Goal: Task Accomplishment & Management: Manage account settings

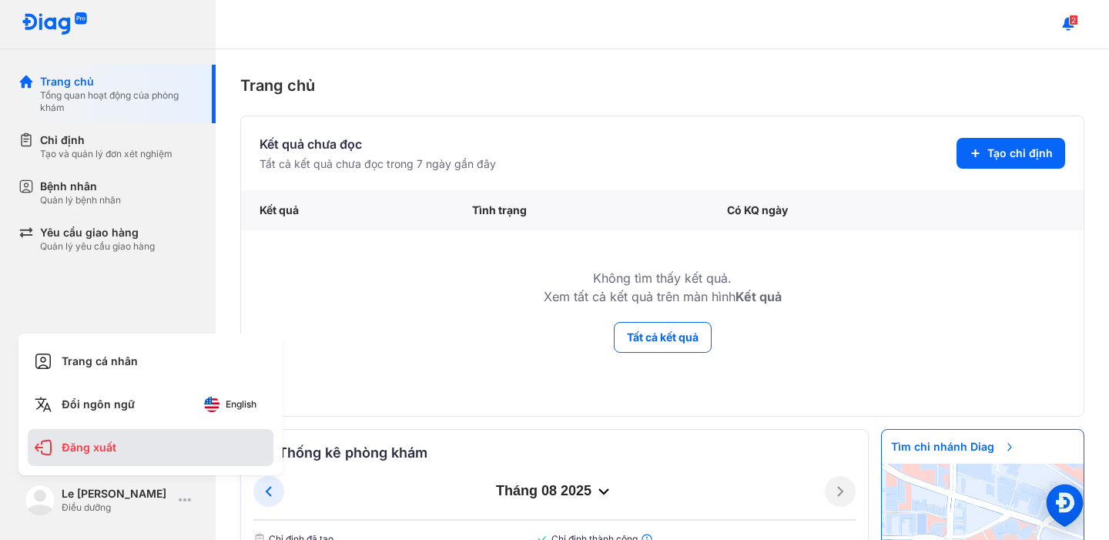
click at [119, 450] on div "Đăng xuất" at bounding box center [151, 447] width 246 height 37
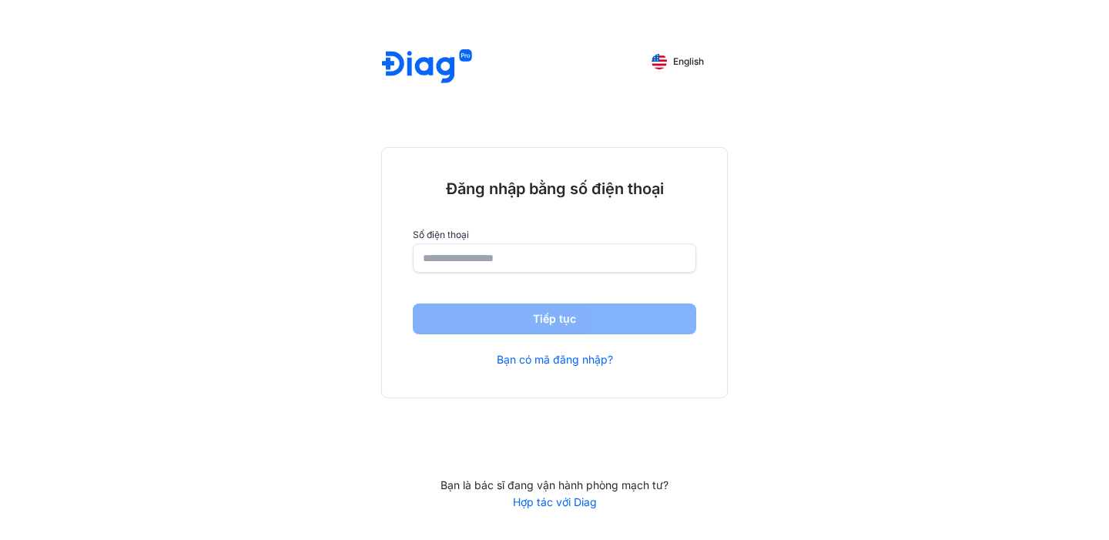
click at [483, 260] on input "number" at bounding box center [555, 258] width 264 height 28
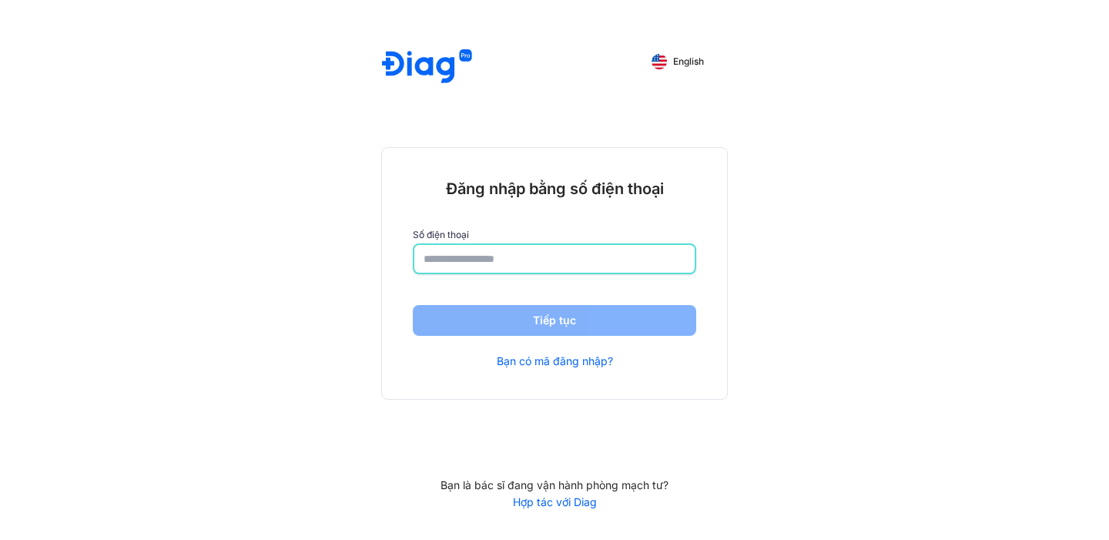
paste input "**********"
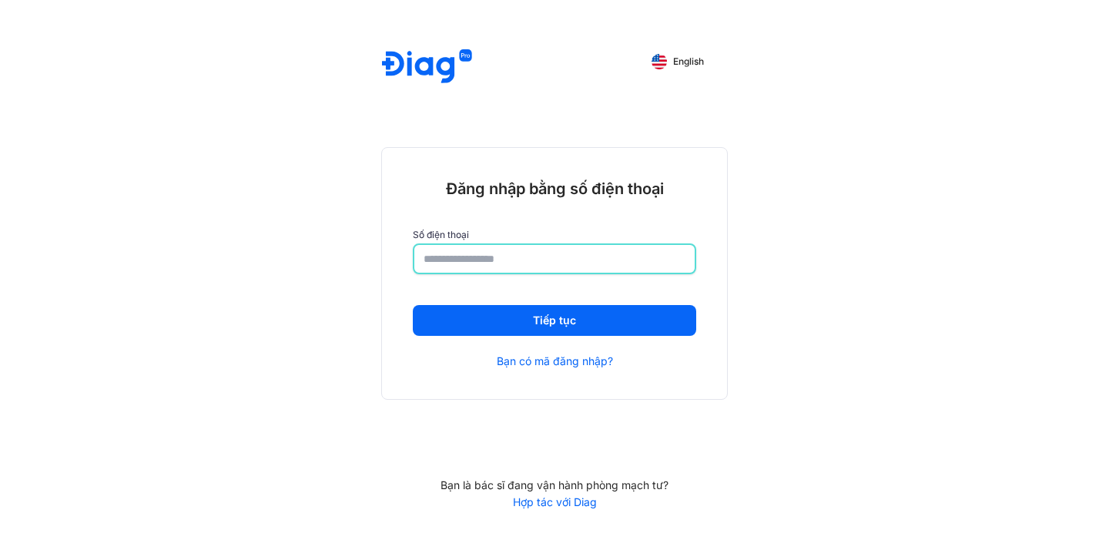
type input "**********"
